Goal: Information Seeking & Learning: Find specific page/section

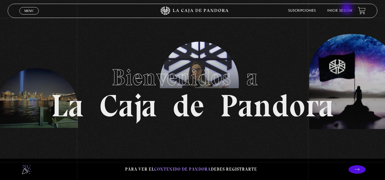
click at [347, 9] on link "Inicie sesión" at bounding box center [339, 10] width 25 height 3
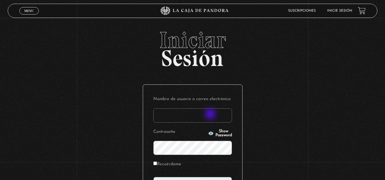
click at [211, 115] on input "Nombre de usuario o correo electrónico" at bounding box center [192, 116] width 79 height 14
type input "glenmb16@gmail.com"
click at [208, 136] on button "Show Password" at bounding box center [220, 134] width 24 height 8
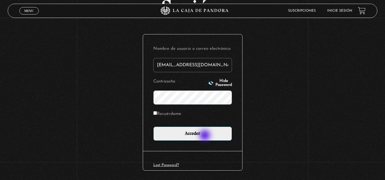
scroll to position [57, 0]
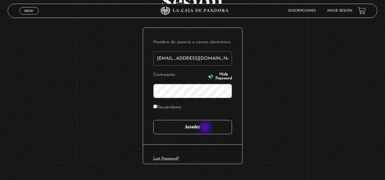
click at [206, 128] on input "Acceder" at bounding box center [192, 127] width 79 height 14
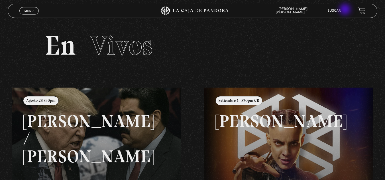
click at [341, 11] on link "Buscar" at bounding box center [333, 10] width 13 height 3
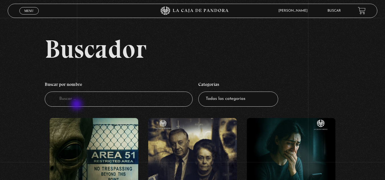
click at [77, 105] on input "Buscador" at bounding box center [119, 99] width 148 height 15
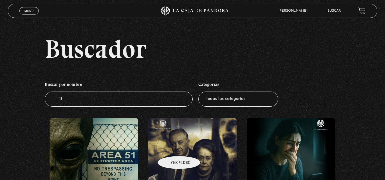
type input "11"
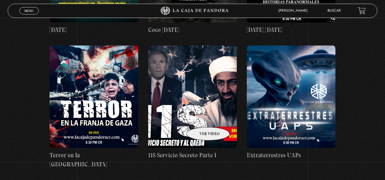
scroll to position [769, 0]
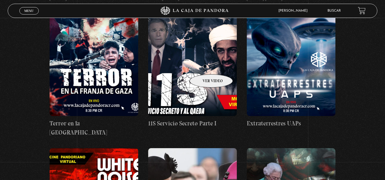
click at [204, 65] on figure at bounding box center [192, 65] width 89 height 103
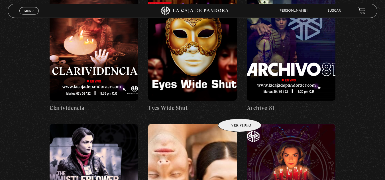
scroll to position [1139, 0]
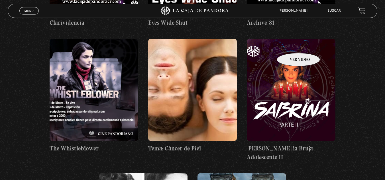
click at [291, 44] on figure at bounding box center [291, 90] width 89 height 103
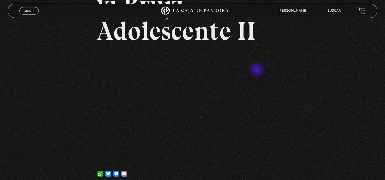
scroll to position [85, 0]
